Goal: Transaction & Acquisition: Purchase product/service

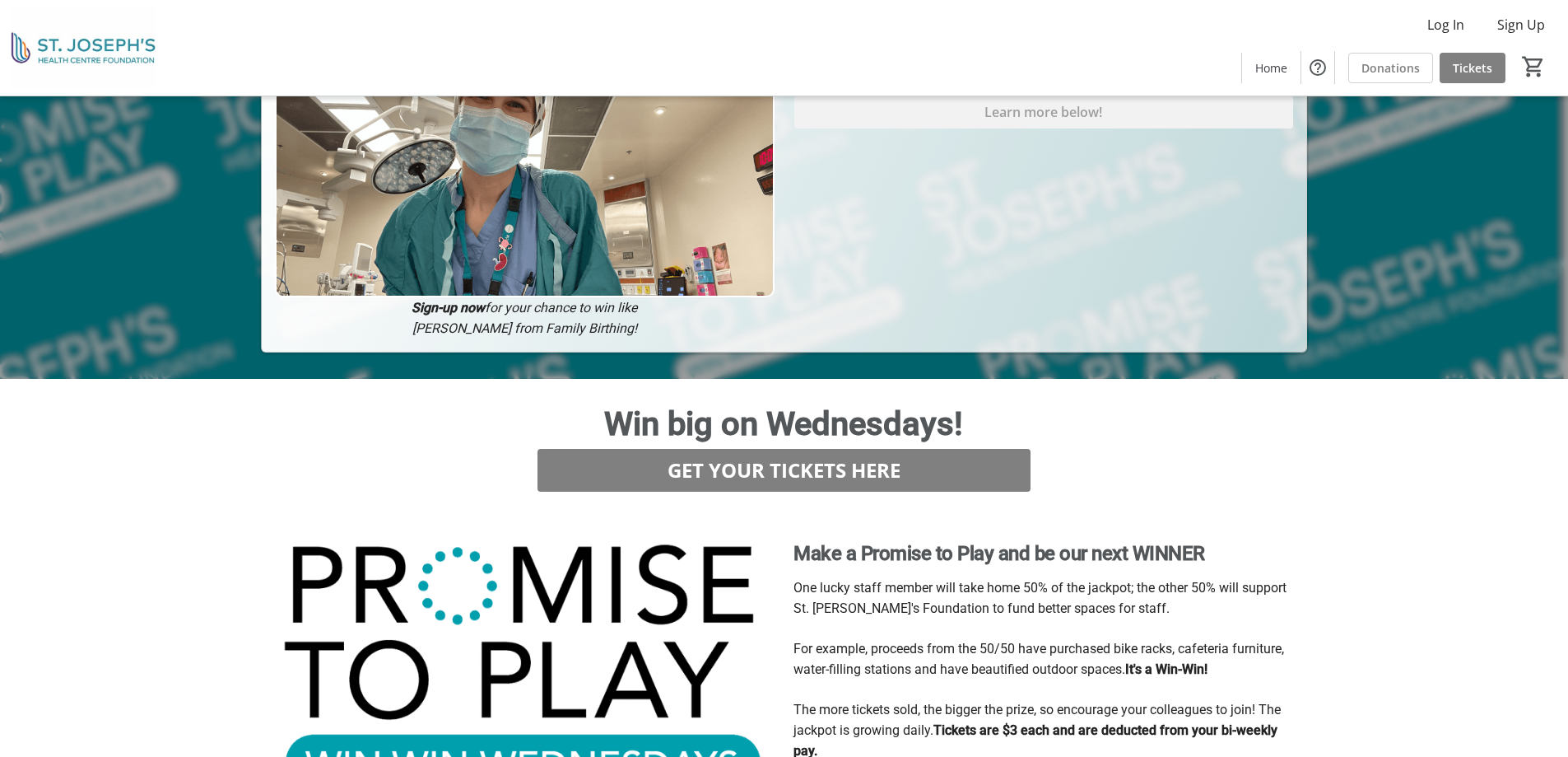
scroll to position [523, 0]
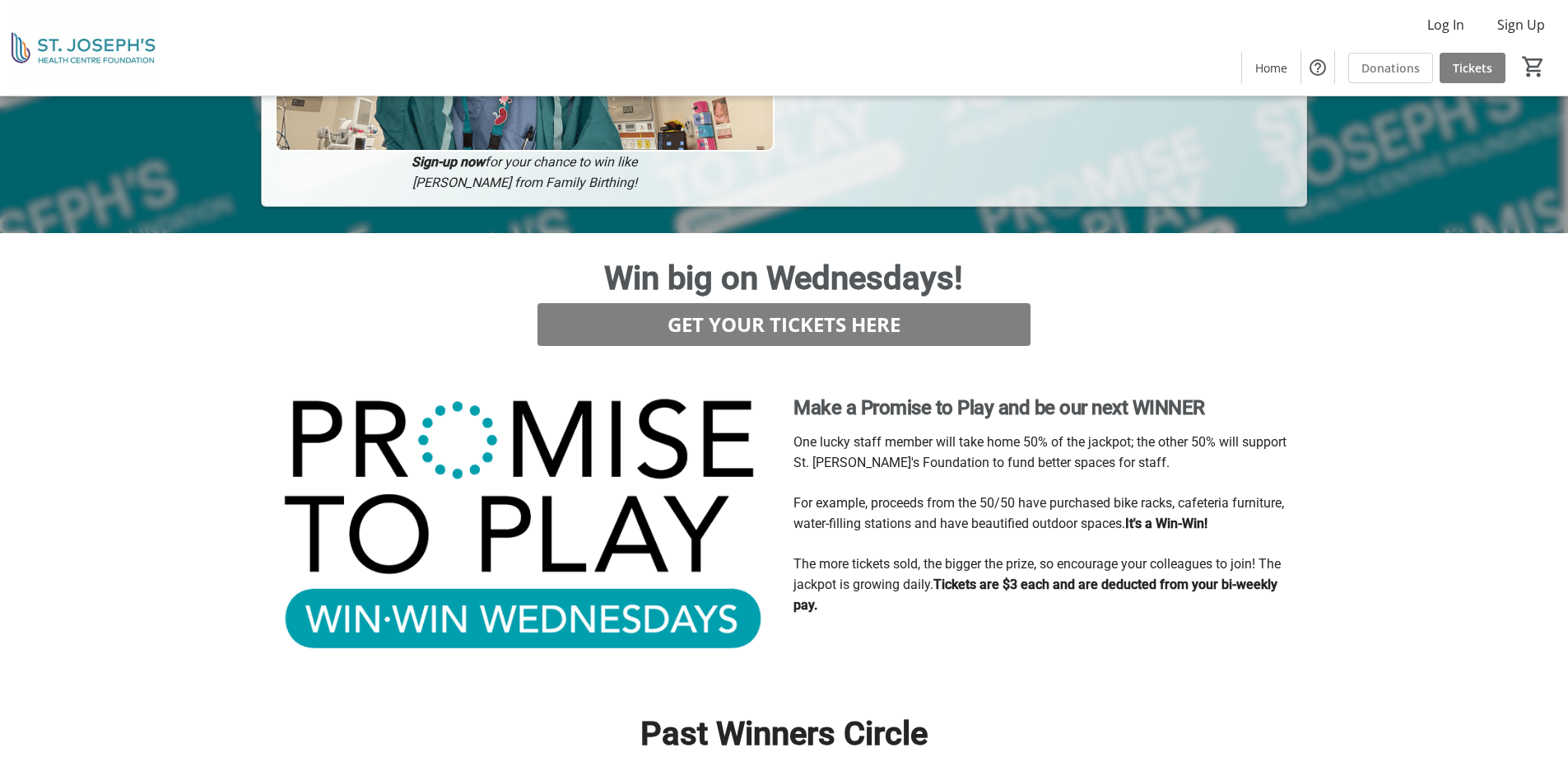
click at [968, 576] on strong "Tickets are $3 each and are deducted from your bi-weekly pay." at bounding box center [1035, 594] width 484 height 36
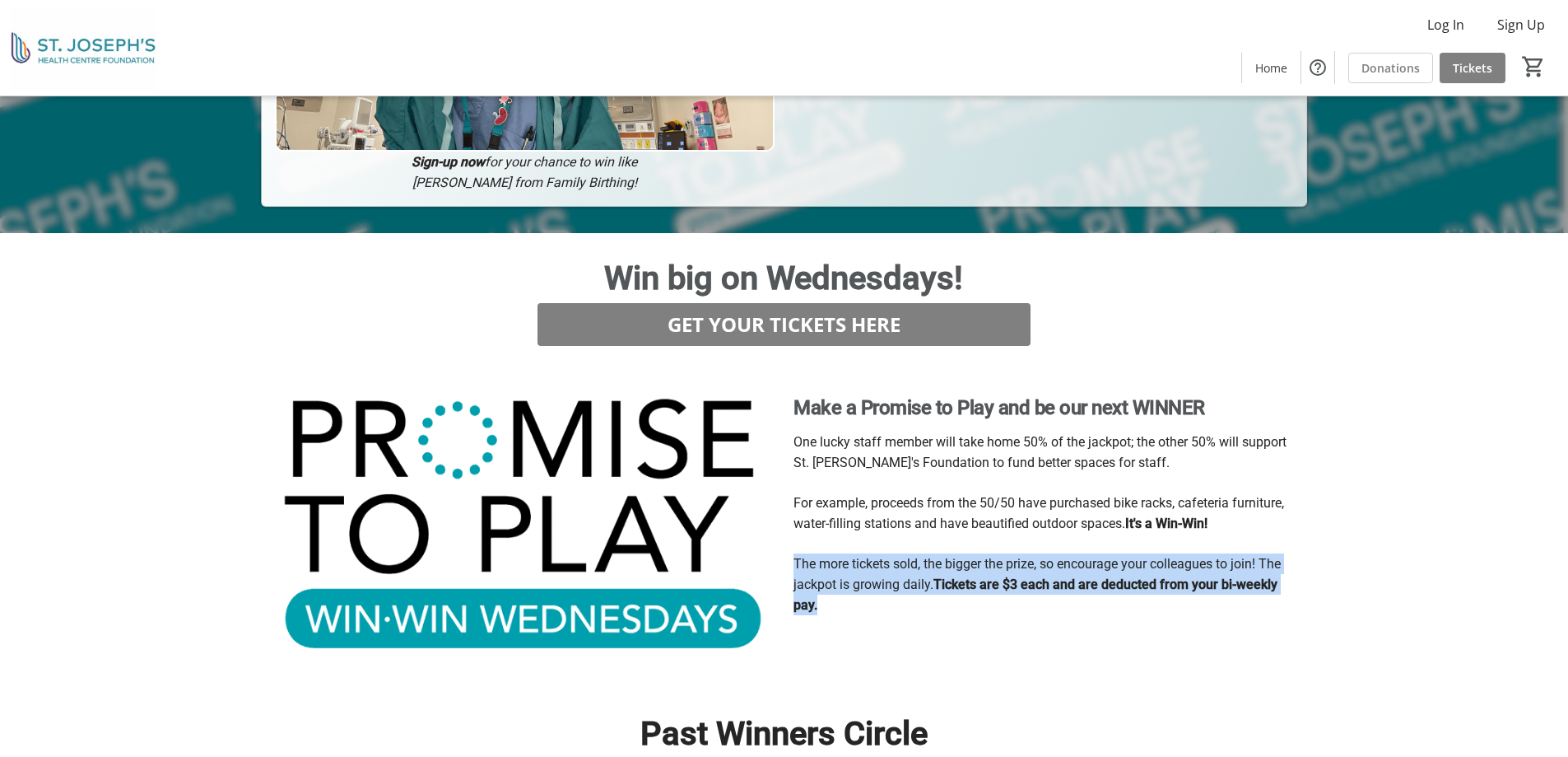
click at [968, 576] on strong "Tickets are $3 each and are deducted from your bi-weekly pay." at bounding box center [1035, 594] width 484 height 36
click at [965, 576] on strong "Tickets are $3 each and are deducted from your bi-weekly pay." at bounding box center [1035, 594] width 484 height 36
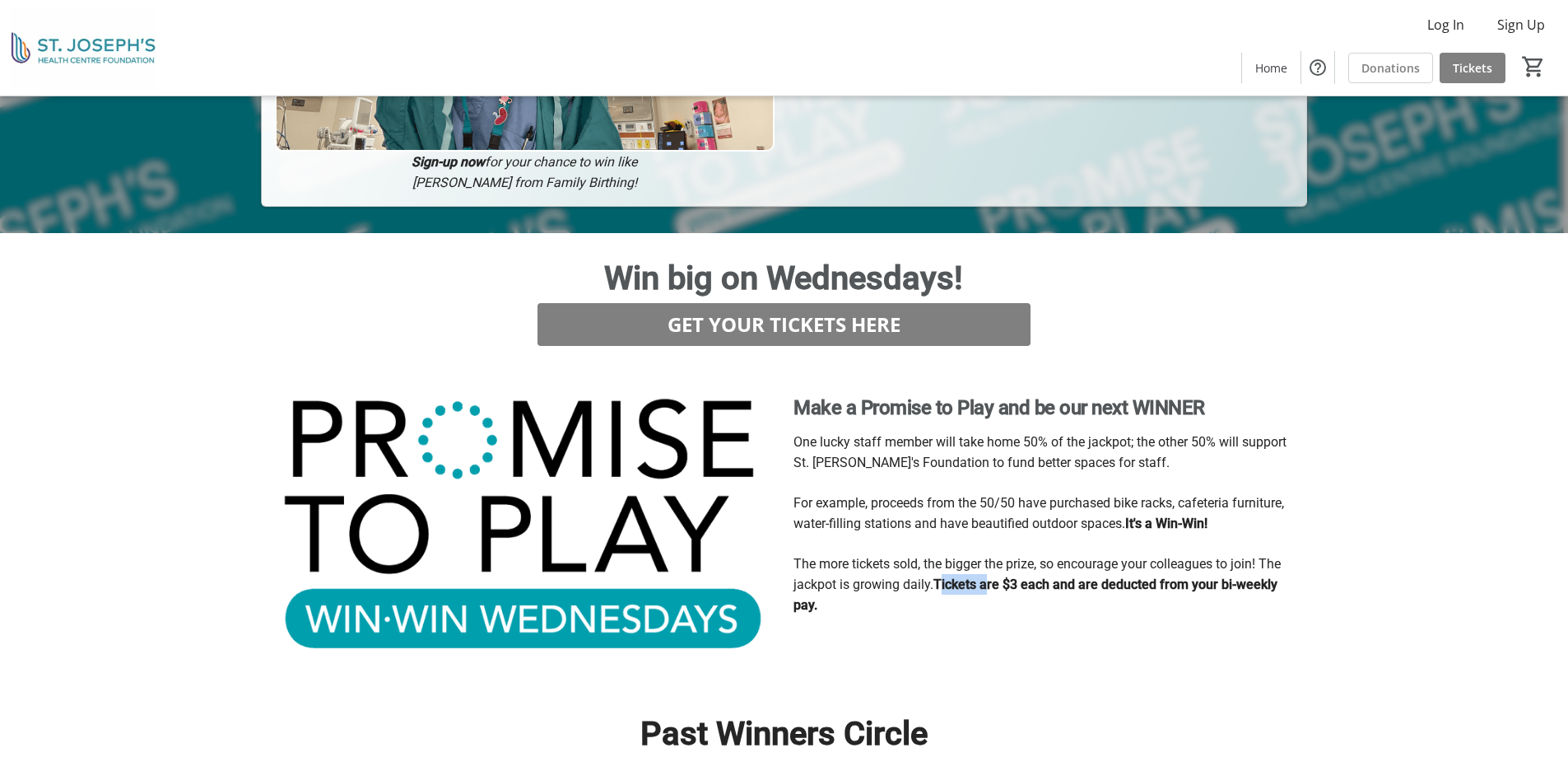
click at [965, 576] on strong "Tickets are $3 each and are deducted from your bi-weekly pay." at bounding box center [1035, 594] width 484 height 36
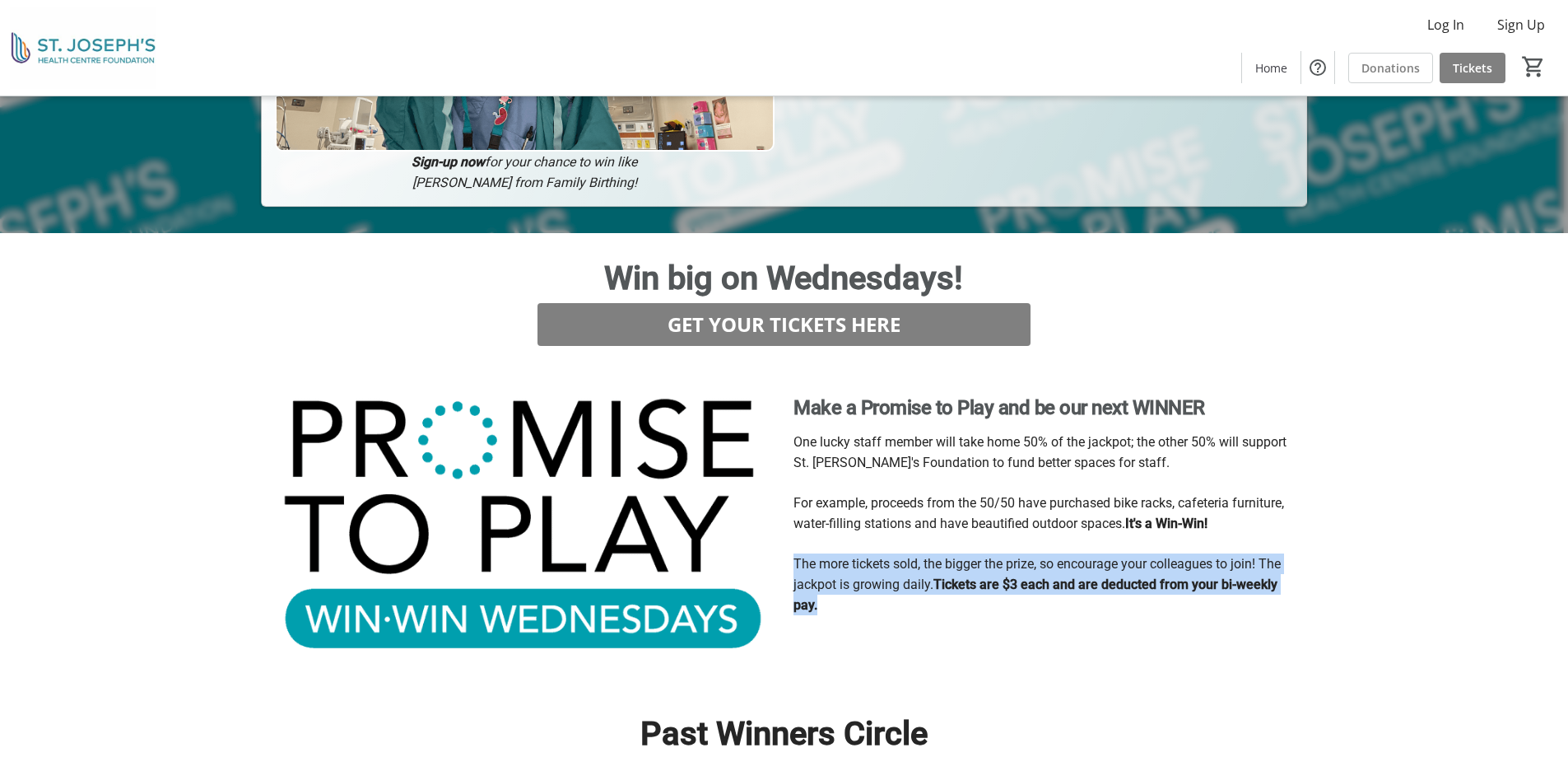
click at [965, 576] on strong "Tickets are $3 each and are deducted from your bi-weekly pay." at bounding box center [1035, 594] width 484 height 36
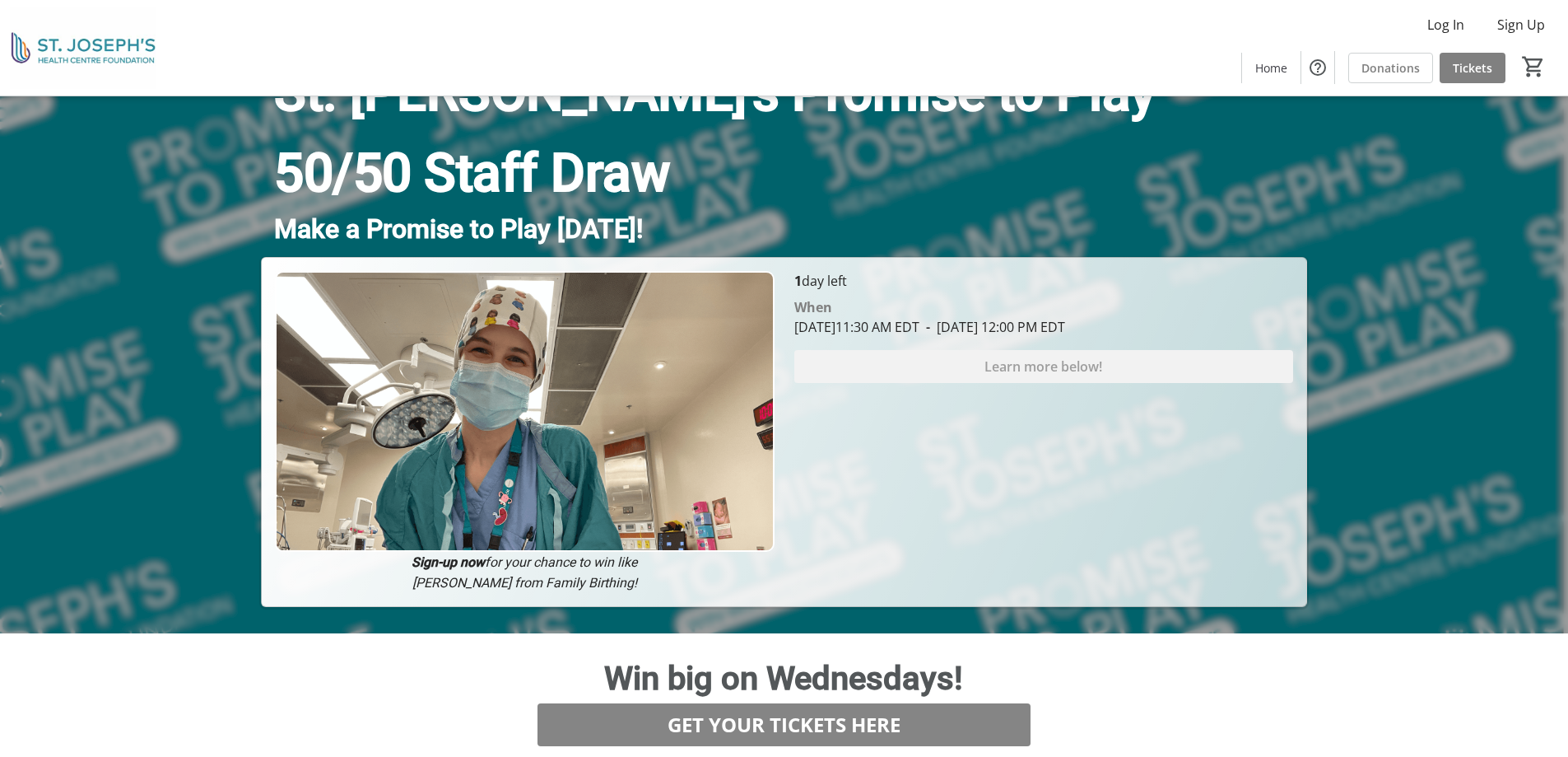
scroll to position [359, 0]
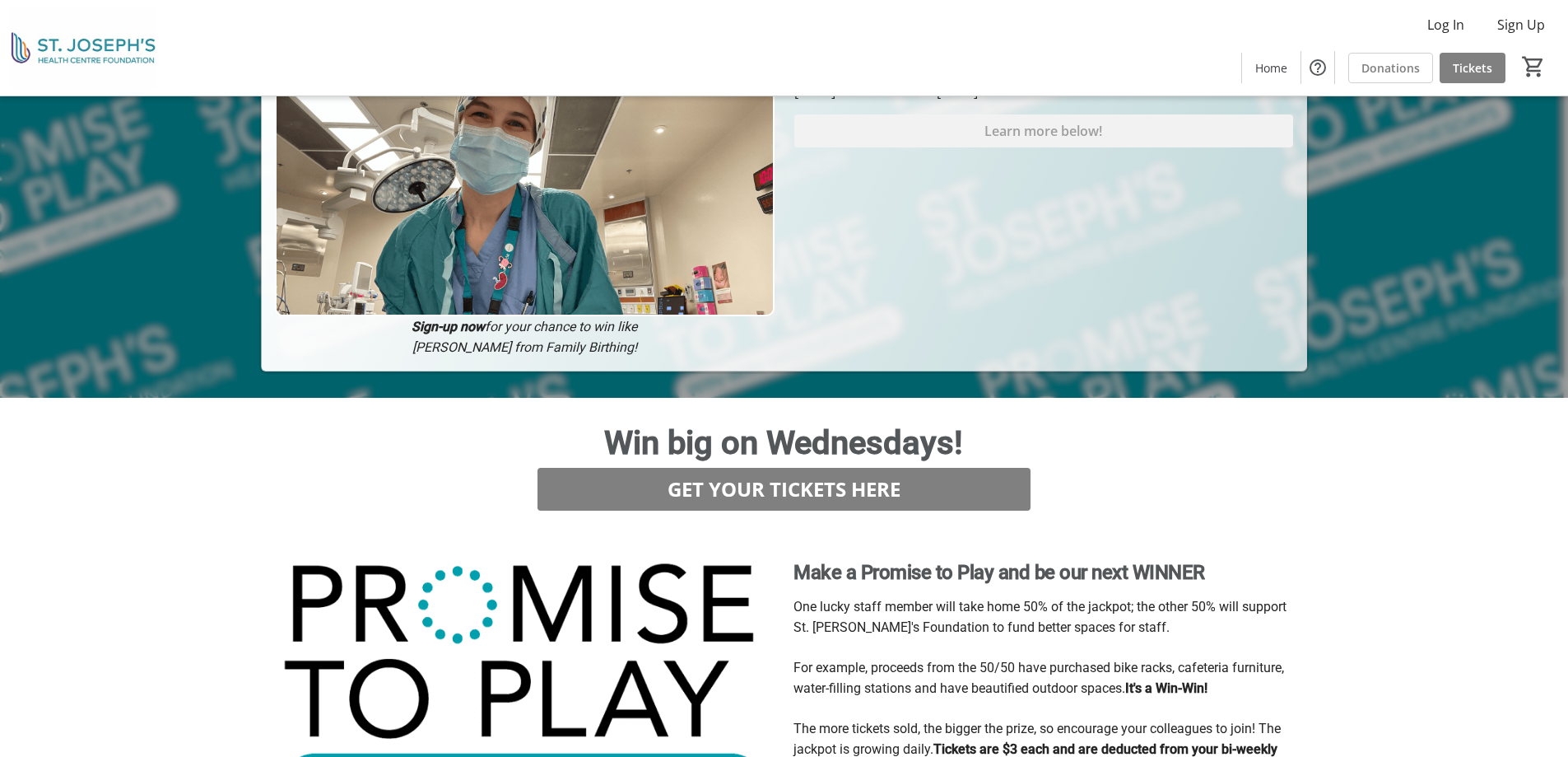
click at [861, 462] on p "Win big on Wednesdays!" at bounding box center [784, 442] width 1006 height 50
click at [868, 491] on span "GET YOUR TICKETS HERE" at bounding box center [783, 489] width 233 height 30
click at [914, 616] on p "One lucky staff member will take home 50% of the jackpot; the other 50% will su…" at bounding box center [1045, 616] width 503 height 41
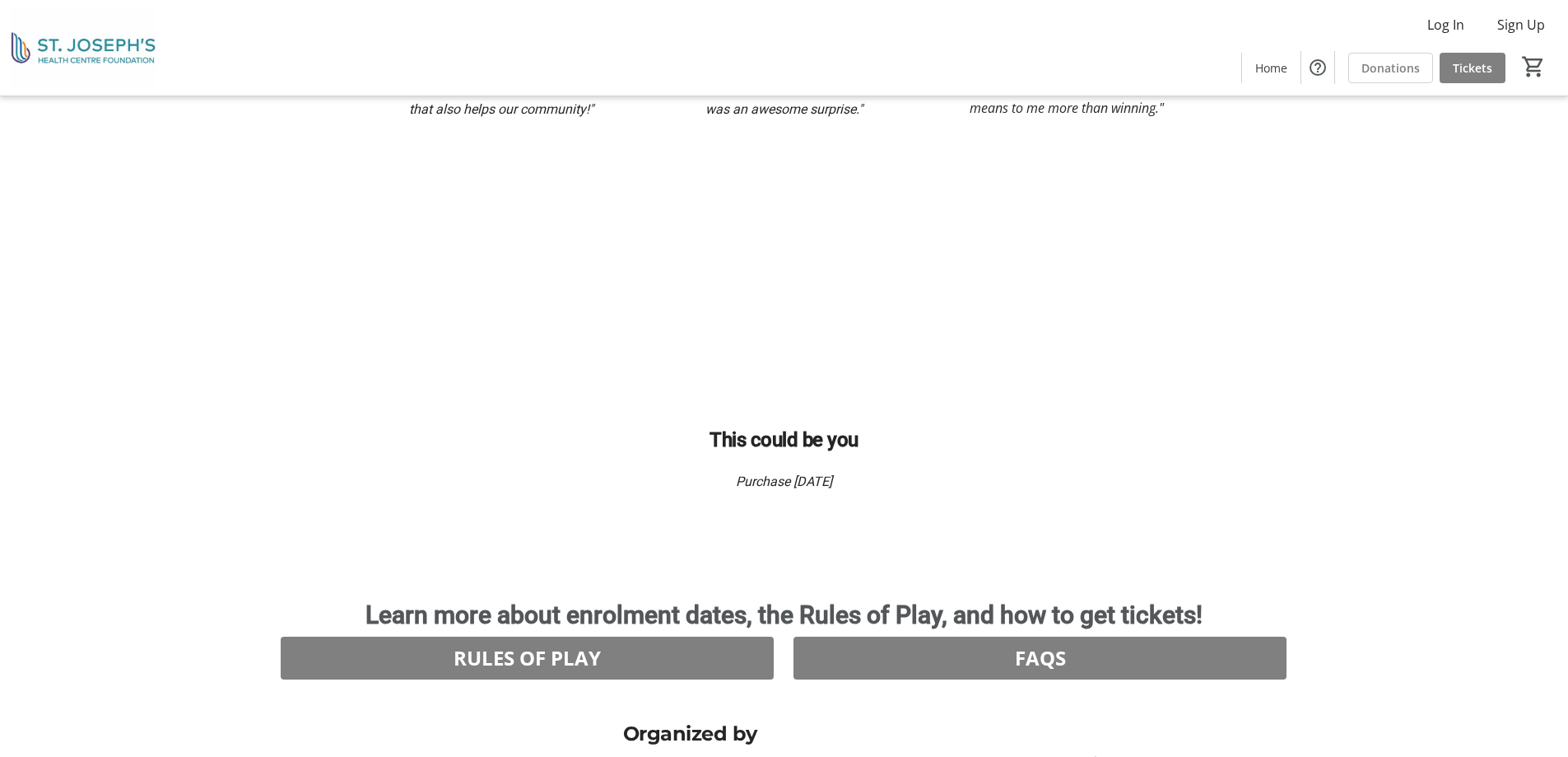
scroll to position [2253, 0]
